Goal: Transaction & Acquisition: Purchase product/service

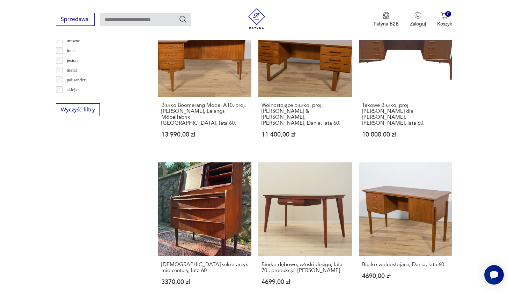
scroll to position [762, 0]
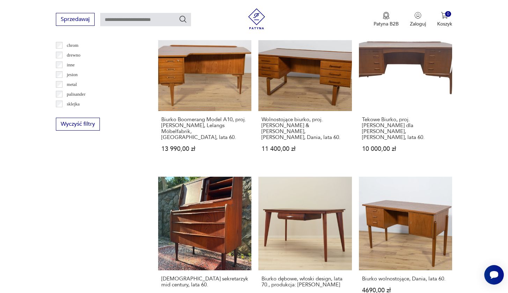
drag, startPoint x: 299, startPoint y: 121, endPoint x: 307, endPoint y: 122, distance: 8.1
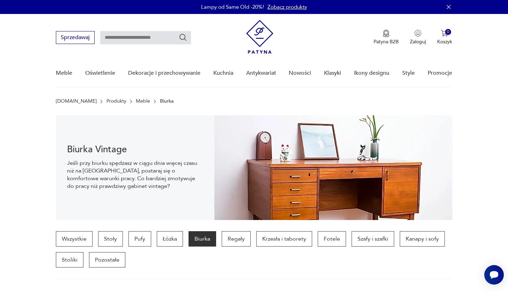
click at [143, 41] on input "text" at bounding box center [145, 37] width 91 height 13
type input "**********"
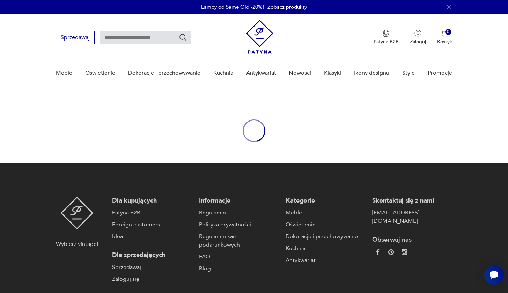
type input "**********"
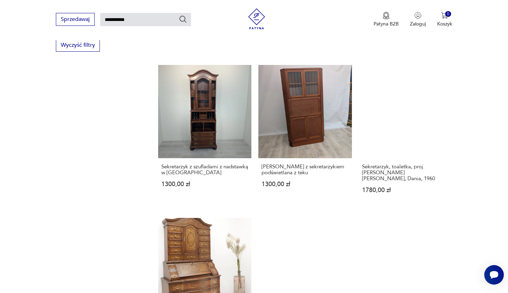
scroll to position [499, 0]
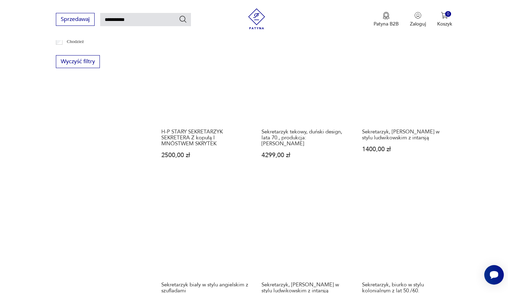
scroll to position [440, 0]
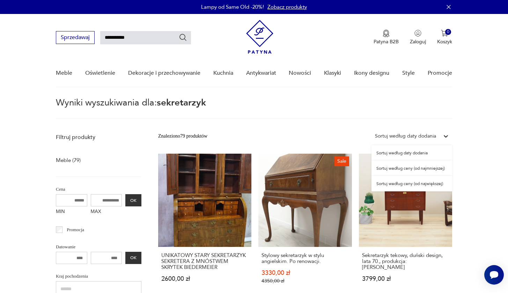
click at [403, 134] on div "Sortuj według daty dodania" at bounding box center [405, 136] width 61 height 8
click at [413, 170] on div "Sortuj według ceny (od najmniejszej)" at bounding box center [412, 168] width 81 height 15
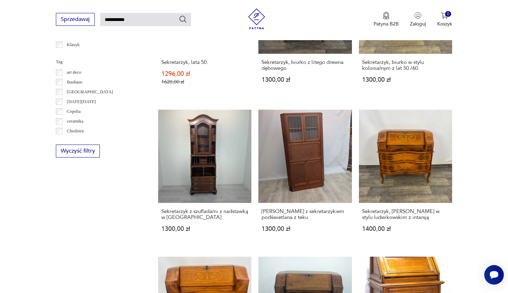
scroll to position [494, 0]
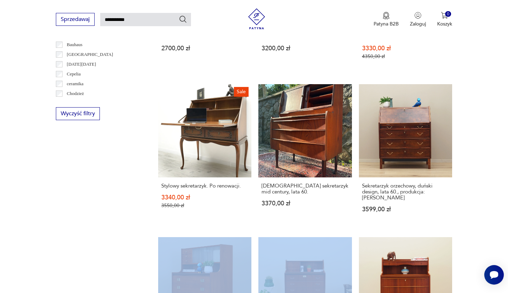
scroll to position [411, 0]
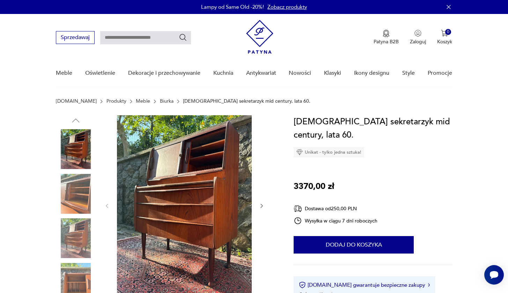
click at [86, 194] on img at bounding box center [76, 194] width 40 height 40
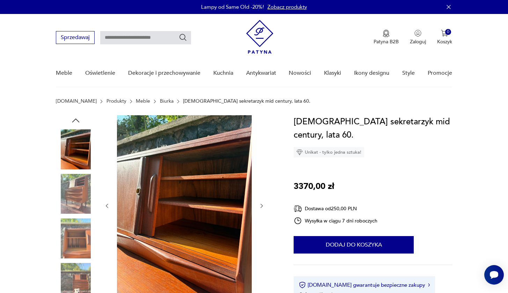
click at [79, 243] on img at bounding box center [76, 238] width 40 height 40
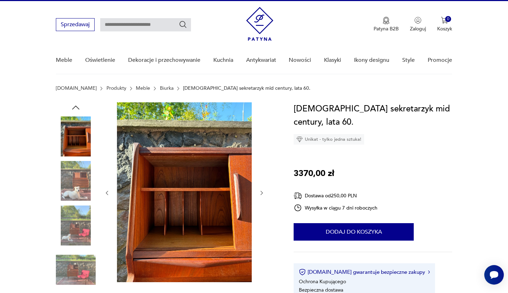
scroll to position [14, 0]
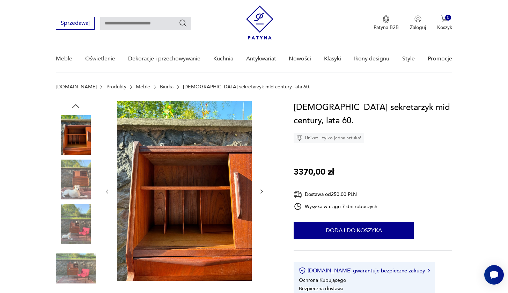
click at [80, 231] on img at bounding box center [76, 224] width 40 height 40
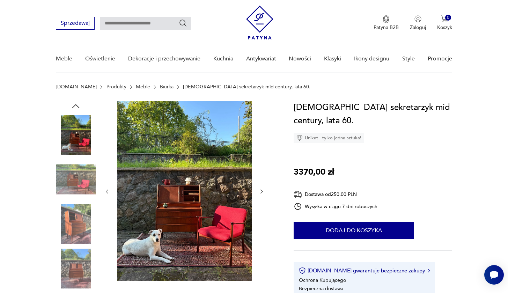
click at [81, 253] on img at bounding box center [76, 269] width 40 height 40
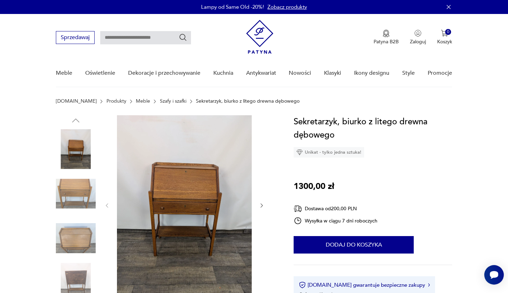
click at [80, 149] on img at bounding box center [76, 149] width 40 height 40
click at [73, 189] on img at bounding box center [76, 194] width 40 height 40
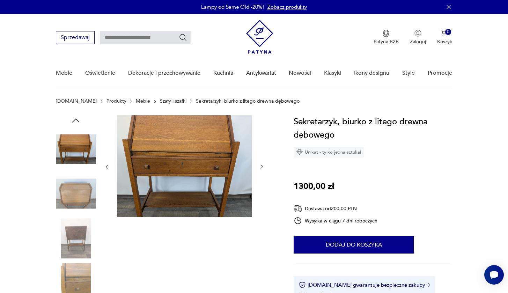
click at [77, 214] on div at bounding box center [76, 194] width 40 height 40
click at [78, 203] on img at bounding box center [76, 194] width 40 height 40
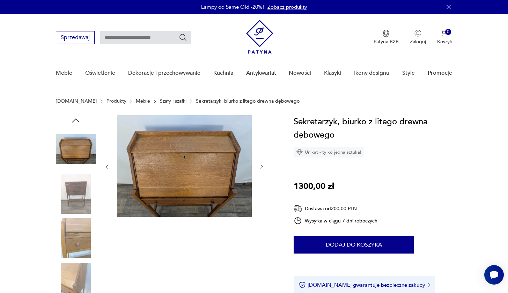
click at [76, 251] on img at bounding box center [76, 238] width 40 height 40
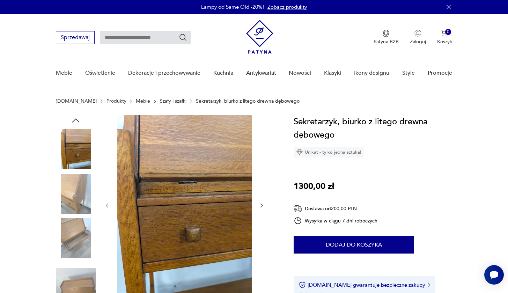
click at [71, 258] on img at bounding box center [76, 238] width 40 height 40
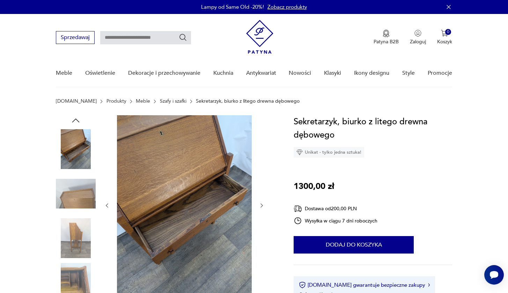
click at [70, 275] on img at bounding box center [76, 283] width 40 height 40
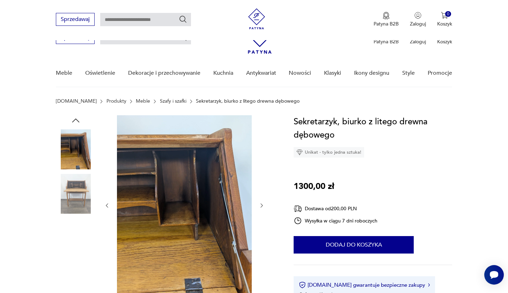
scroll to position [71, 0]
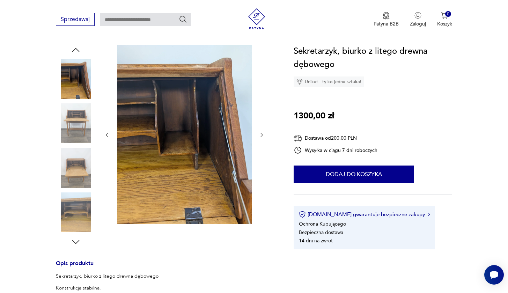
click at [71, 215] on img at bounding box center [76, 212] width 40 height 40
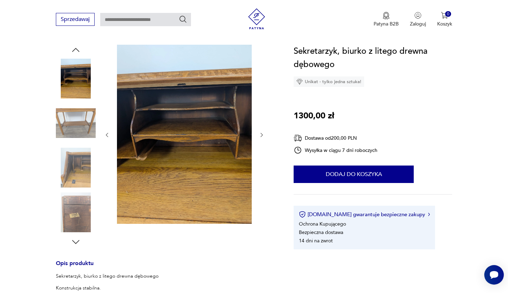
click at [73, 213] on img at bounding box center [76, 212] width 40 height 40
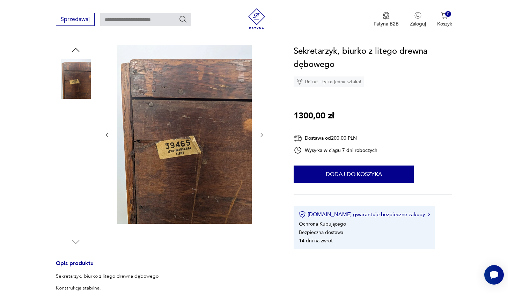
click at [74, 213] on img at bounding box center [76, 212] width 40 height 40
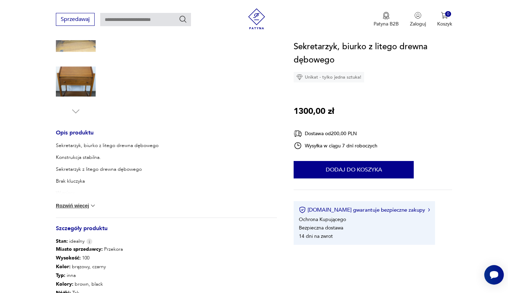
scroll to position [343, 0]
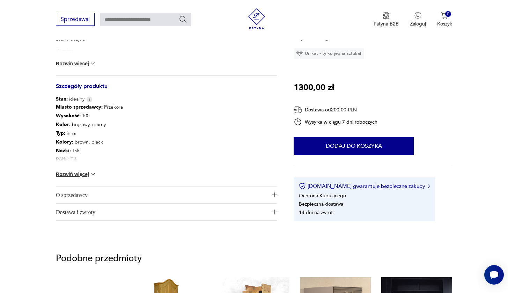
click at [81, 174] on button "Rozwiń więcej" at bounding box center [76, 174] width 41 height 7
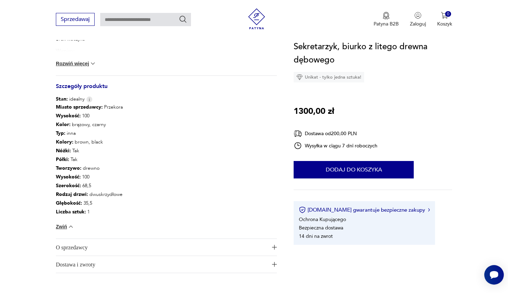
scroll to position [0, 0]
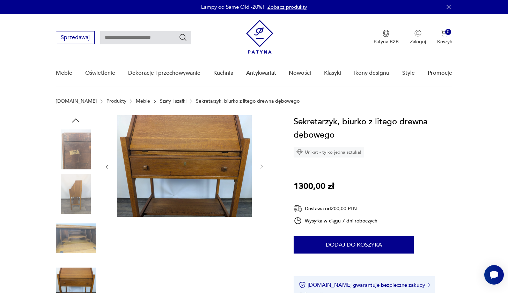
click at [87, 154] on img at bounding box center [76, 149] width 40 height 40
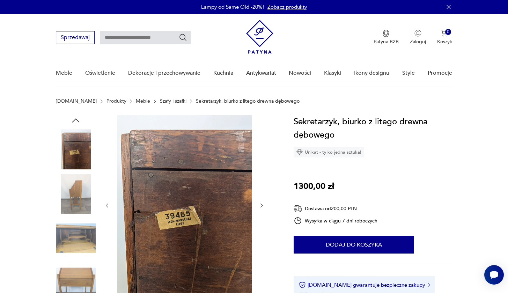
click at [78, 218] on div at bounding box center [76, 216] width 40 height 175
click at [75, 282] on img at bounding box center [76, 283] width 40 height 40
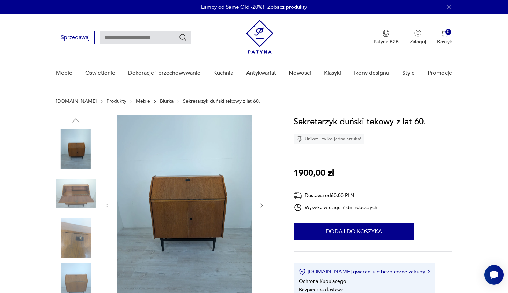
click at [82, 195] on img at bounding box center [76, 194] width 40 height 40
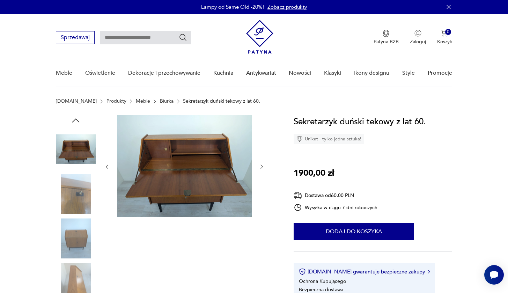
click at [78, 150] on img at bounding box center [76, 149] width 40 height 40
click at [71, 150] on img at bounding box center [76, 149] width 40 height 40
click at [77, 195] on img at bounding box center [76, 194] width 40 height 40
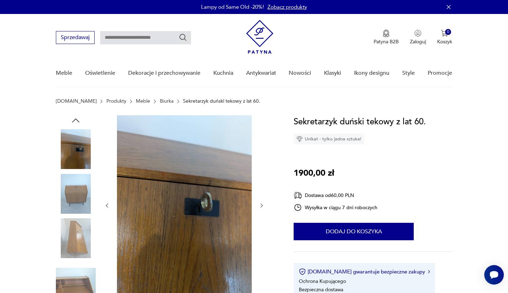
click at [74, 202] on img at bounding box center [76, 194] width 40 height 40
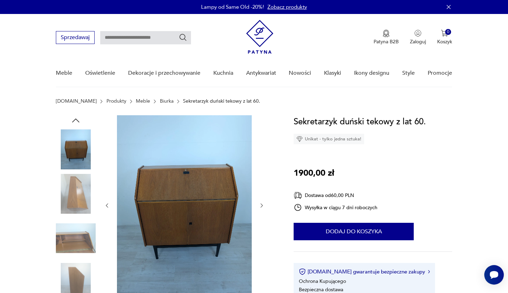
click at [79, 217] on div at bounding box center [76, 216] width 40 height 175
click at [79, 239] on img at bounding box center [76, 238] width 40 height 40
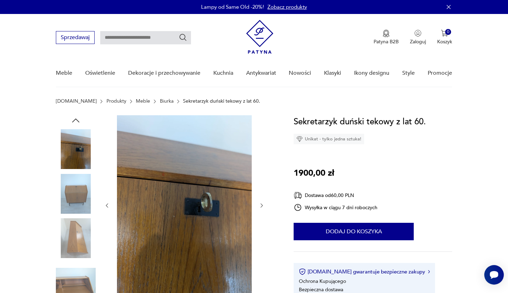
click at [80, 288] on img at bounding box center [76, 283] width 40 height 40
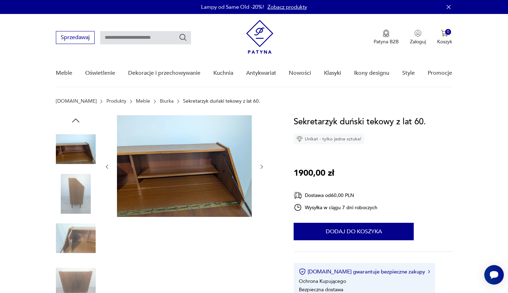
scroll to position [60, 0]
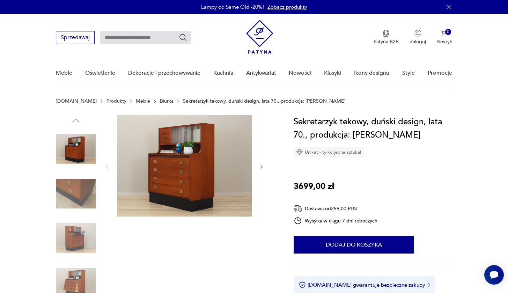
click at [81, 193] on img at bounding box center [76, 194] width 40 height 40
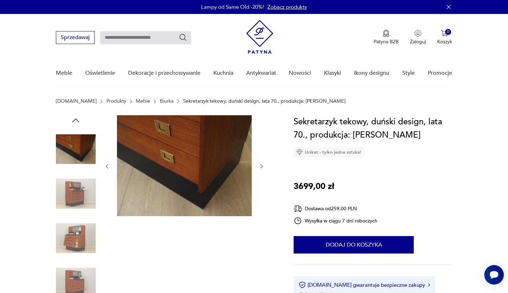
click at [81, 159] on img at bounding box center [76, 149] width 40 height 40
click at [81, 158] on img at bounding box center [76, 149] width 40 height 40
click at [75, 205] on img at bounding box center [76, 194] width 40 height 40
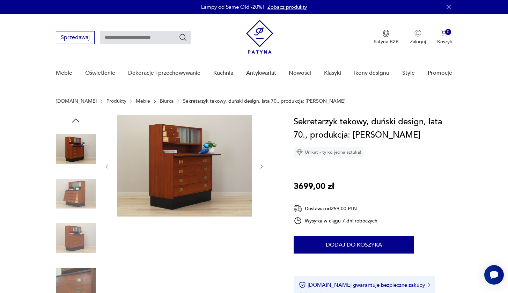
click at [77, 202] on img at bounding box center [76, 194] width 40 height 40
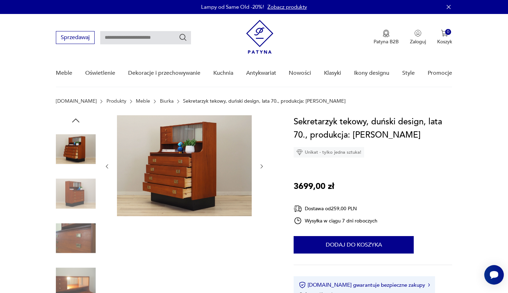
click at [80, 213] on img at bounding box center [76, 194] width 40 height 40
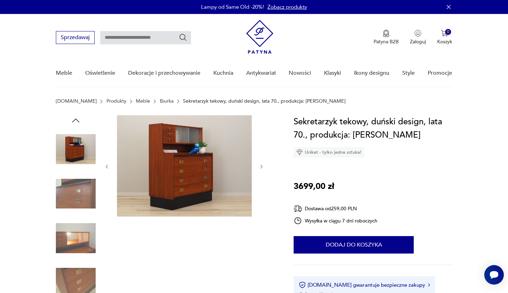
click at [80, 225] on img at bounding box center [76, 238] width 40 height 40
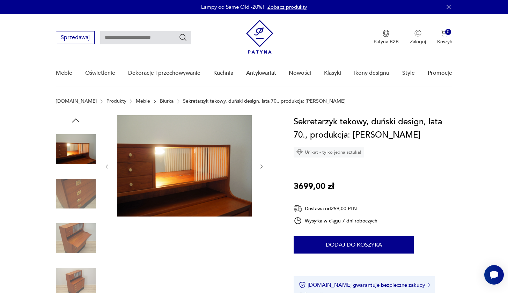
click at [73, 258] on div at bounding box center [76, 238] width 40 height 40
click at [79, 283] on img at bounding box center [76, 283] width 40 height 40
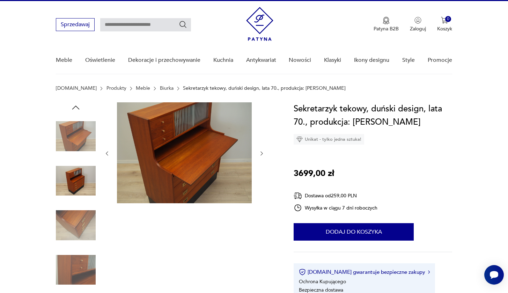
scroll to position [153, 0]
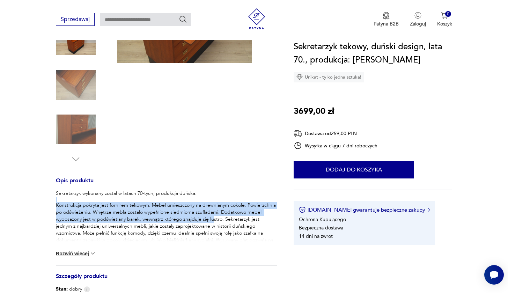
drag, startPoint x: 110, startPoint y: 202, endPoint x: 215, endPoint y: 221, distance: 107.3
click at [212, 215] on div "Sekretarzyk wykonany został w latach 70-tych, produkcja duńska. Konstrukcja pok…" at bounding box center [166, 286] width 221 height 193
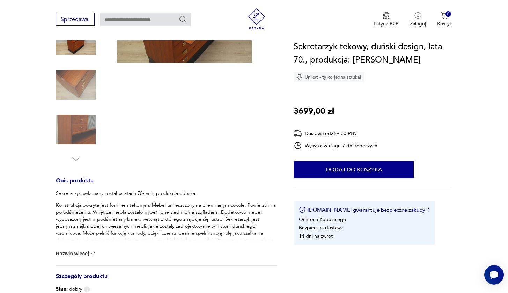
click at [217, 229] on p "Konstrukcja pokryta jest fornirem tekowym. Mebel umieszczony na drewnianym coko…" at bounding box center [166, 230] width 221 height 56
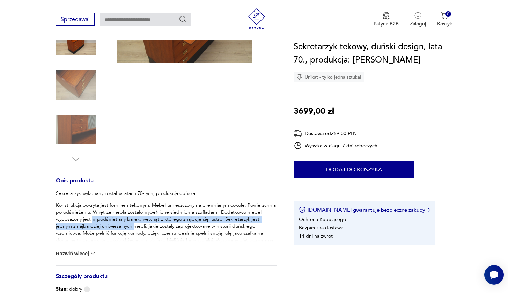
drag, startPoint x: 93, startPoint y: 219, endPoint x: 123, endPoint y: 227, distance: 30.8
click at [123, 227] on p "Konstrukcja pokryta jest fornirem tekowym. Mebel umieszczony na drewnianym coko…" at bounding box center [166, 230] width 221 height 56
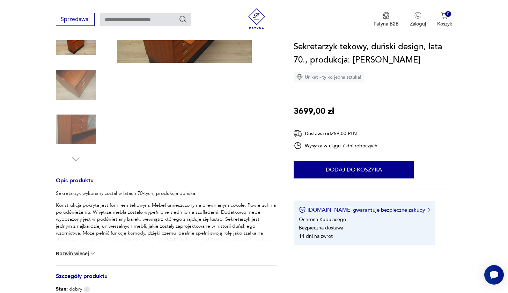
click at [136, 235] on p "Konstrukcja pokryta jest fornirem tekowym. Mebel umieszczony na drewnianym coko…" at bounding box center [166, 230] width 221 height 56
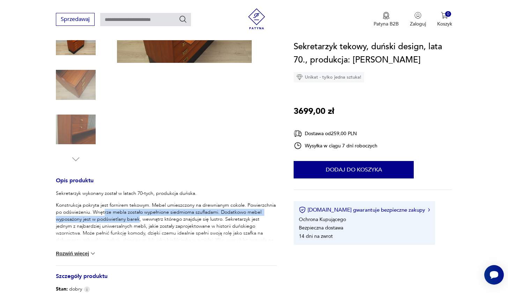
drag, startPoint x: 103, startPoint y: 211, endPoint x: 151, endPoint y: 216, distance: 47.7
click at [147, 216] on p "Konstrukcja pokryta jest fornirem tekowym. Mebel umieszczony na drewnianym coko…" at bounding box center [166, 230] width 221 height 56
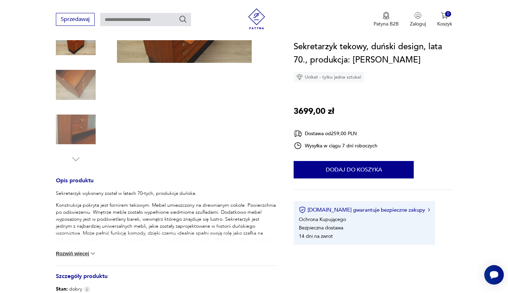
click at [121, 228] on p "Konstrukcja pokryta jest fornirem tekowym. Mebel umieszczony na drewnianym coko…" at bounding box center [166, 230] width 221 height 56
drag, startPoint x: 89, startPoint y: 249, endPoint x: 82, endPoint y: 255, distance: 8.9
click at [89, 249] on div "Sekretarzyk wykonany został w latach 70-tych, produkcja duńska. Konstrukcja pok…" at bounding box center [166, 227] width 221 height 75
click at [79, 256] on button "Rozwiń więcej" at bounding box center [76, 253] width 41 height 7
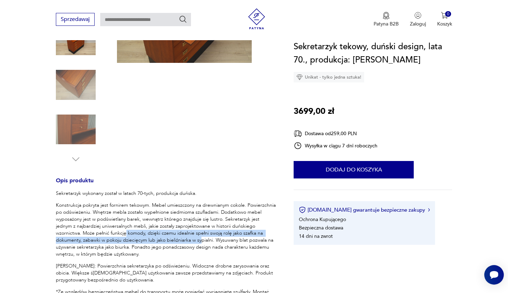
drag, startPoint x: 109, startPoint y: 231, endPoint x: 153, endPoint y: 238, distance: 44.3
click at [152, 238] on p "Konstrukcja pokryta jest fornirem tekowym. Mebel umieszczony na drewnianym coko…" at bounding box center [166, 230] width 221 height 56
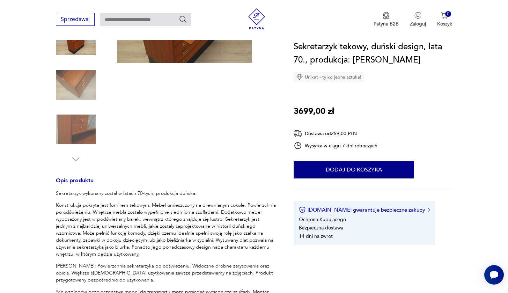
click at [157, 249] on p "Konstrukcja pokryta jest fornirem tekowym. Mebel umieszczony na drewnianym coko…" at bounding box center [166, 230] width 221 height 56
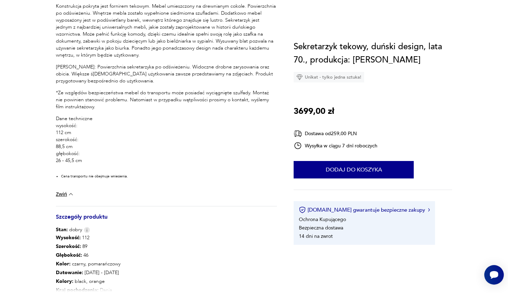
scroll to position [6, 0]
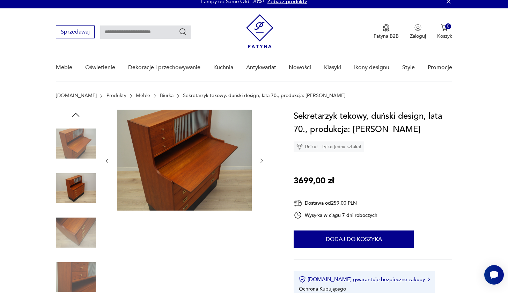
click at [79, 119] on icon "button" at bounding box center [76, 115] width 10 height 10
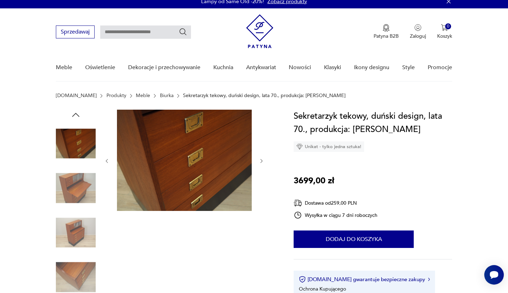
click at [80, 120] on div at bounding box center [76, 211] width 40 height 203
click at [76, 157] on img at bounding box center [76, 144] width 40 height 40
click at [76, 143] on img at bounding box center [76, 144] width 40 height 40
click at [171, 141] on img at bounding box center [184, 160] width 135 height 101
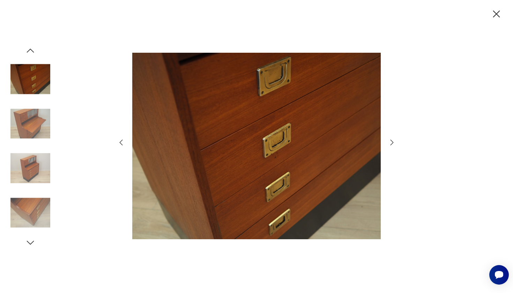
click at [395, 144] on icon "button" at bounding box center [392, 142] width 8 height 8
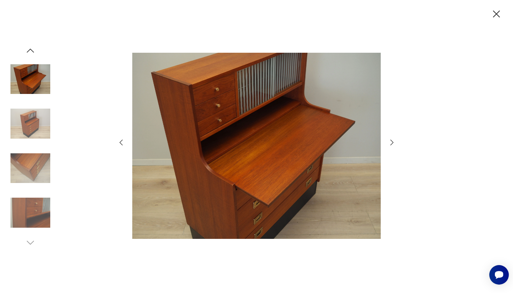
click at [394, 143] on icon "button" at bounding box center [392, 142] width 8 height 8
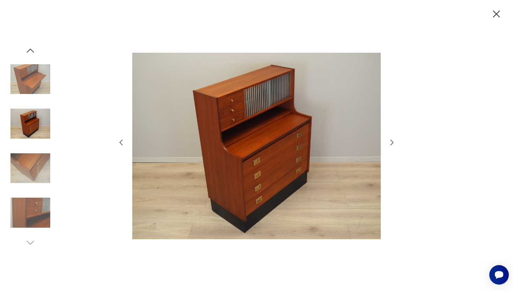
click at [394, 143] on icon "button" at bounding box center [392, 142] width 8 height 8
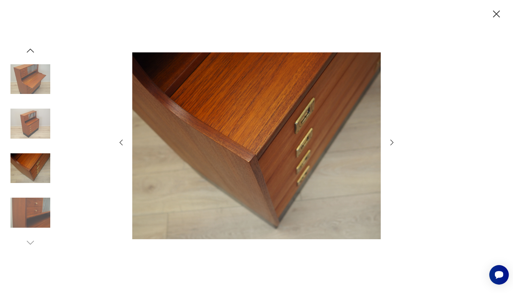
click at [394, 143] on icon "button" at bounding box center [392, 142] width 8 height 8
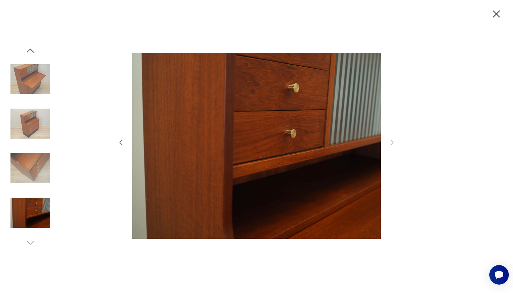
click at [502, 13] on icon "button" at bounding box center [497, 14] width 12 height 12
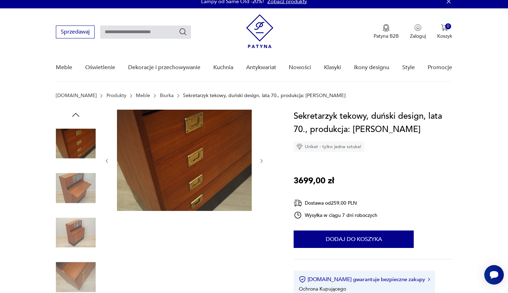
scroll to position [0, 0]
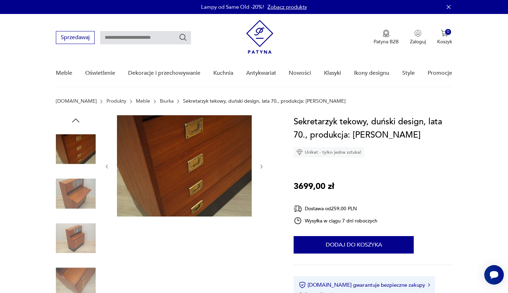
click at [75, 154] on img at bounding box center [76, 149] width 40 height 40
click at [80, 125] on icon "button" at bounding box center [76, 120] width 10 height 10
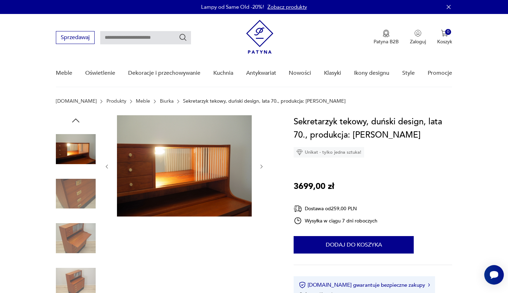
click at [76, 122] on icon "button" at bounding box center [76, 120] width 10 height 10
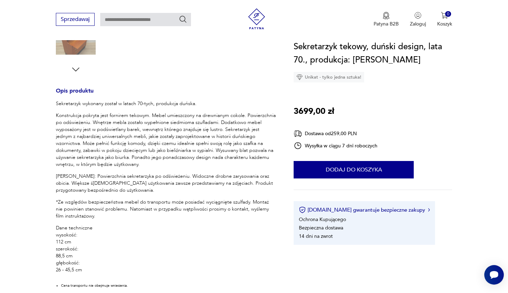
scroll to position [257, 0]
